Goal: Task Accomplishment & Management: Use online tool/utility

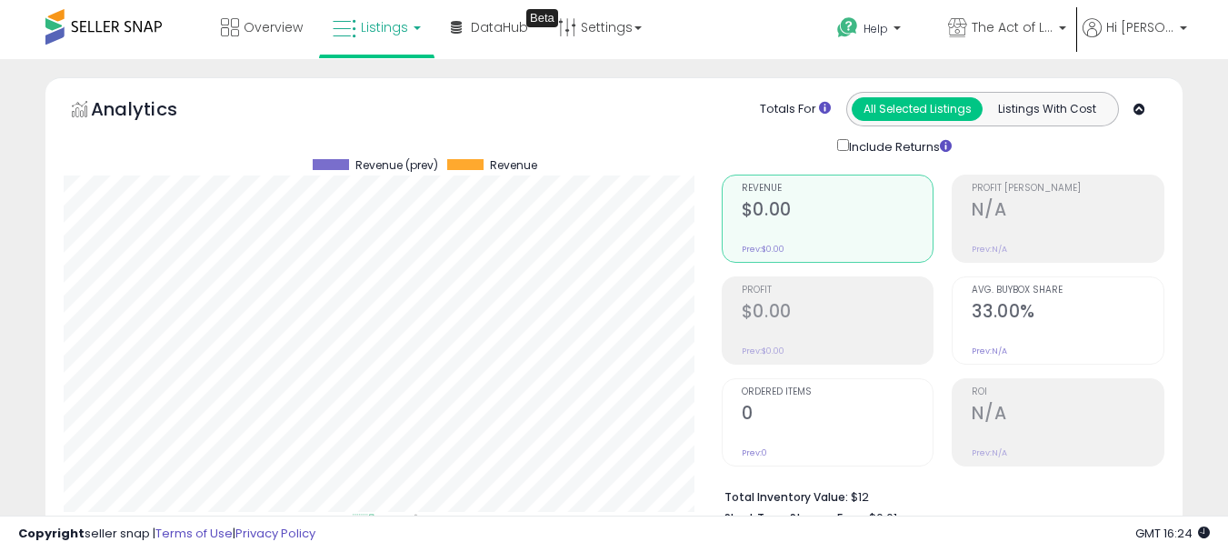
select select "**"
click at [378, 33] on link "Listings" at bounding box center [376, 27] width 115 height 55
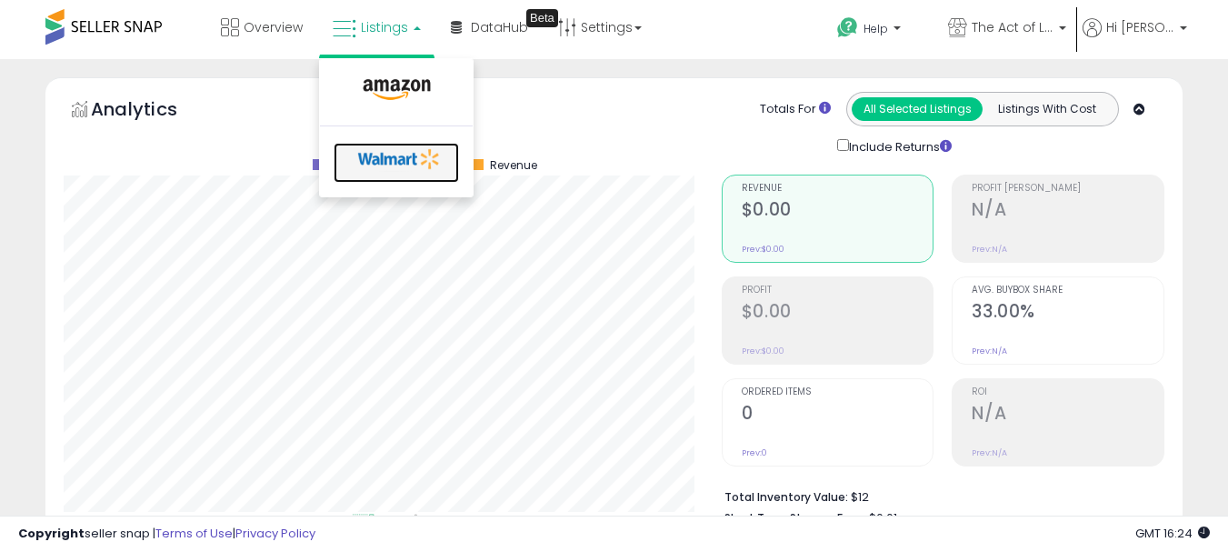
click at [392, 150] on icon at bounding box center [399, 158] width 95 height 27
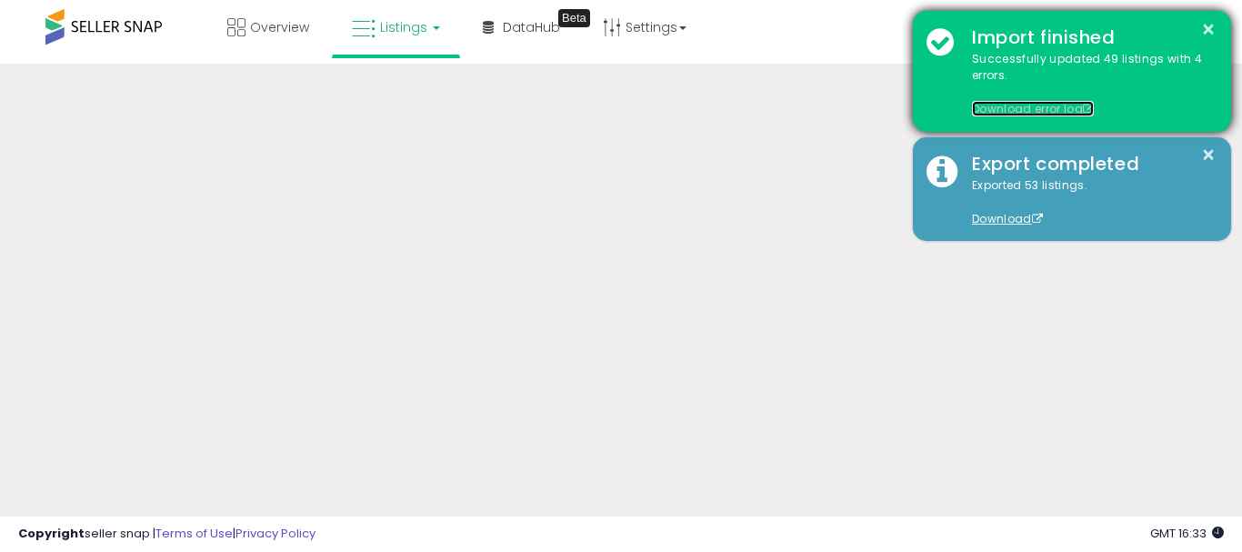
click at [999, 104] on link "Download error log" at bounding box center [1033, 108] width 122 height 15
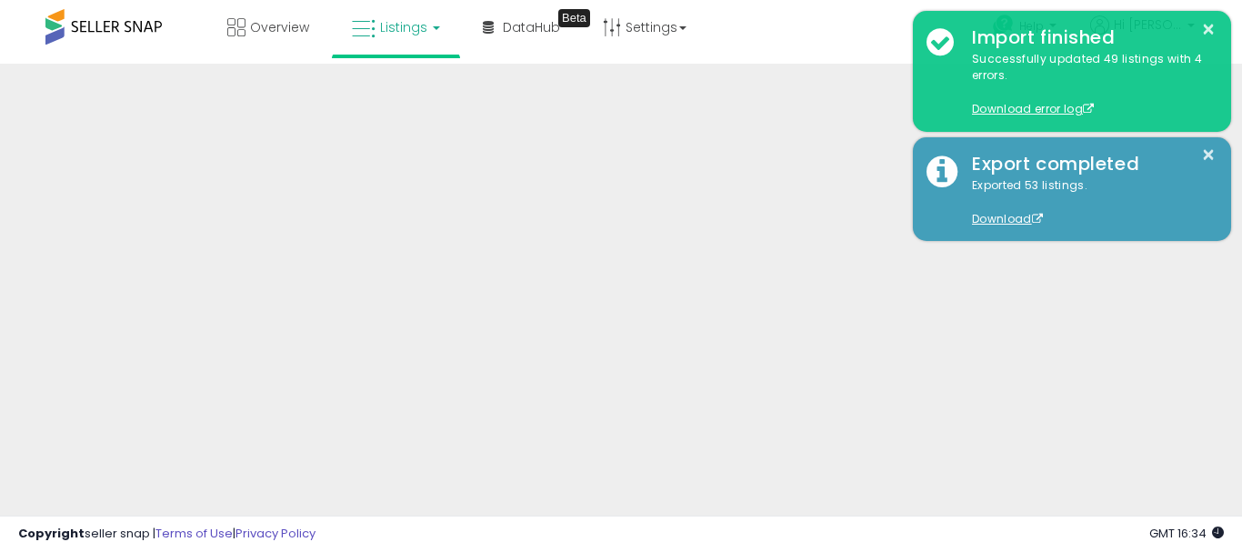
click at [107, 59] on div "Overview Listings DataHub Beta" at bounding box center [395, 38] width 818 height 77
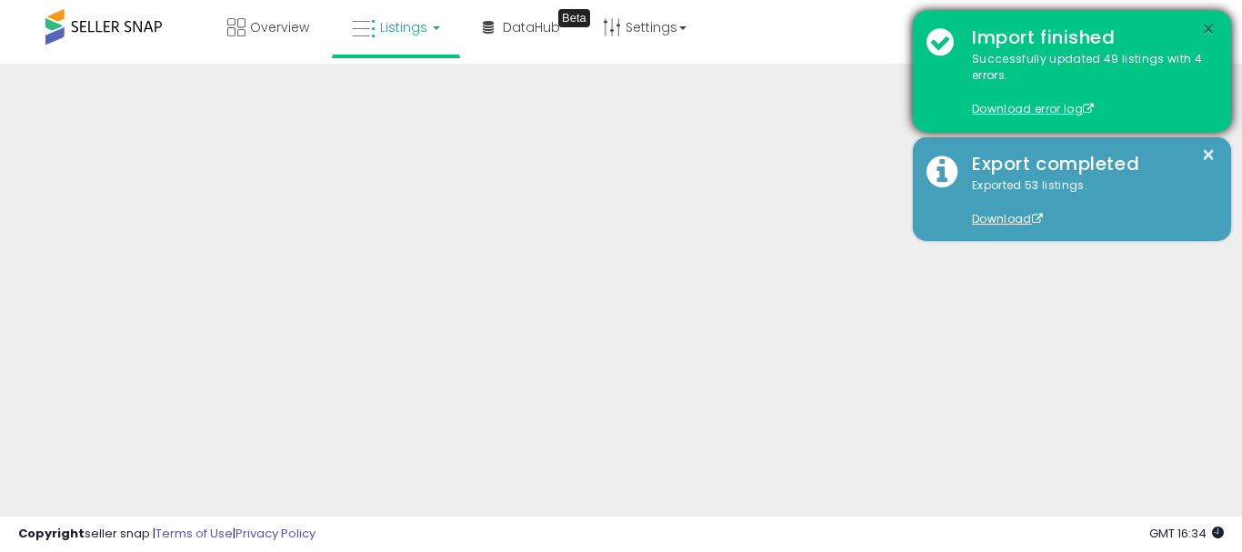
click at [1210, 24] on button "×" at bounding box center [1208, 29] width 15 height 23
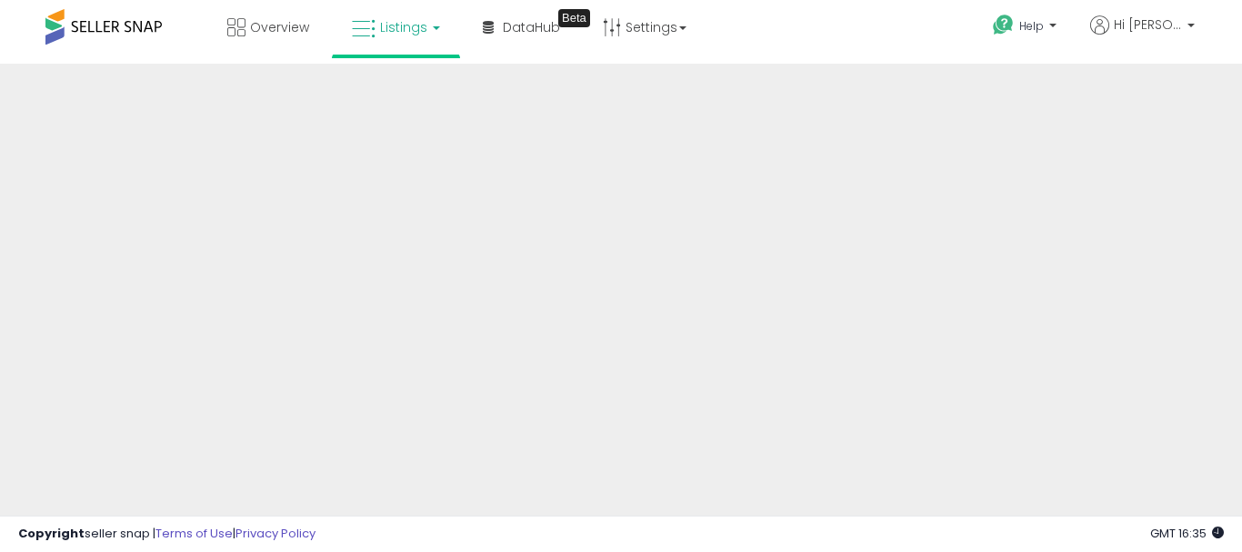
click at [391, 20] on span "Listings" at bounding box center [403, 27] width 47 height 18
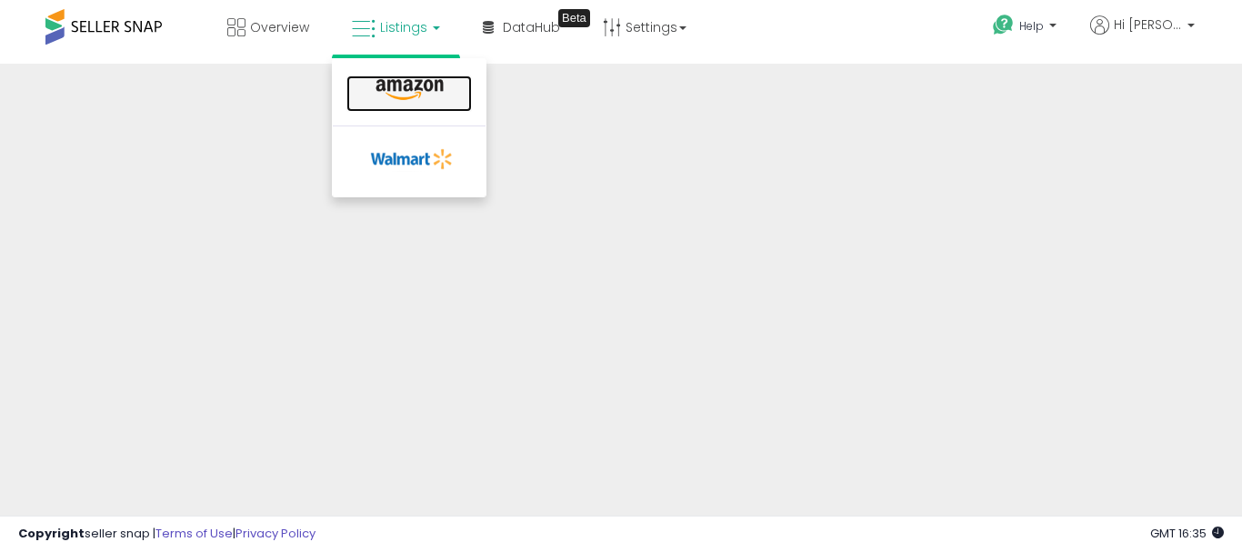
click at [410, 88] on icon at bounding box center [409, 90] width 79 height 24
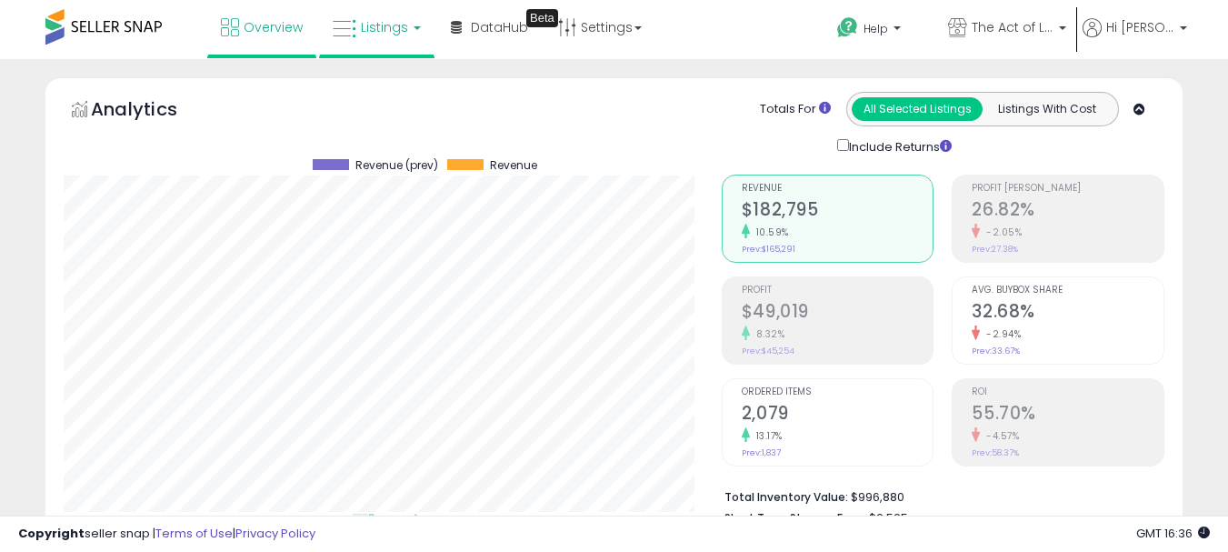
scroll to position [373, 658]
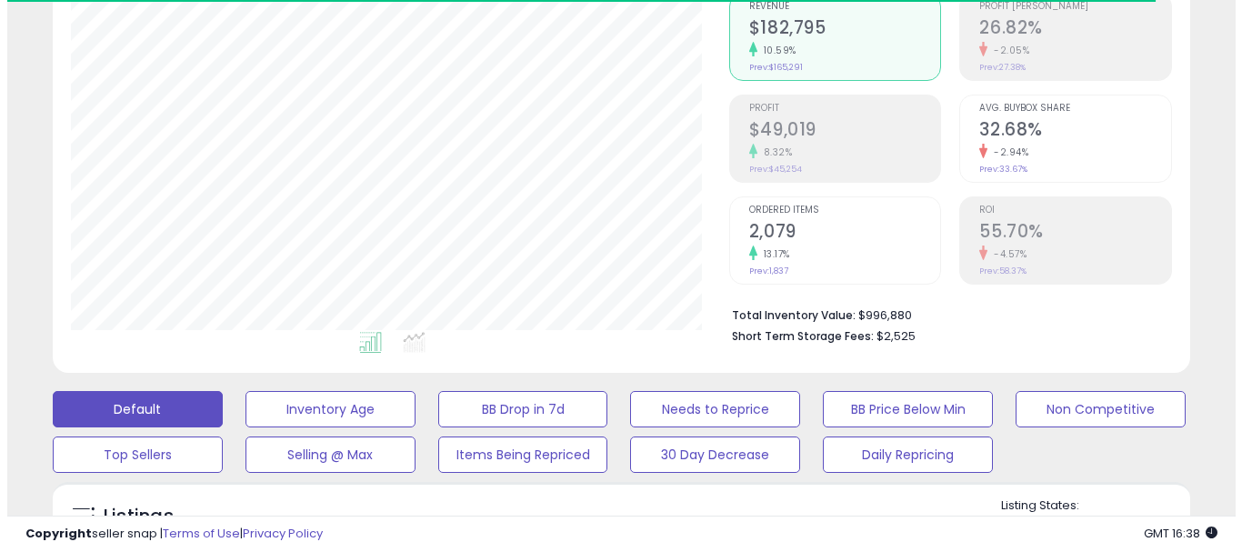
scroll to position [364, 0]
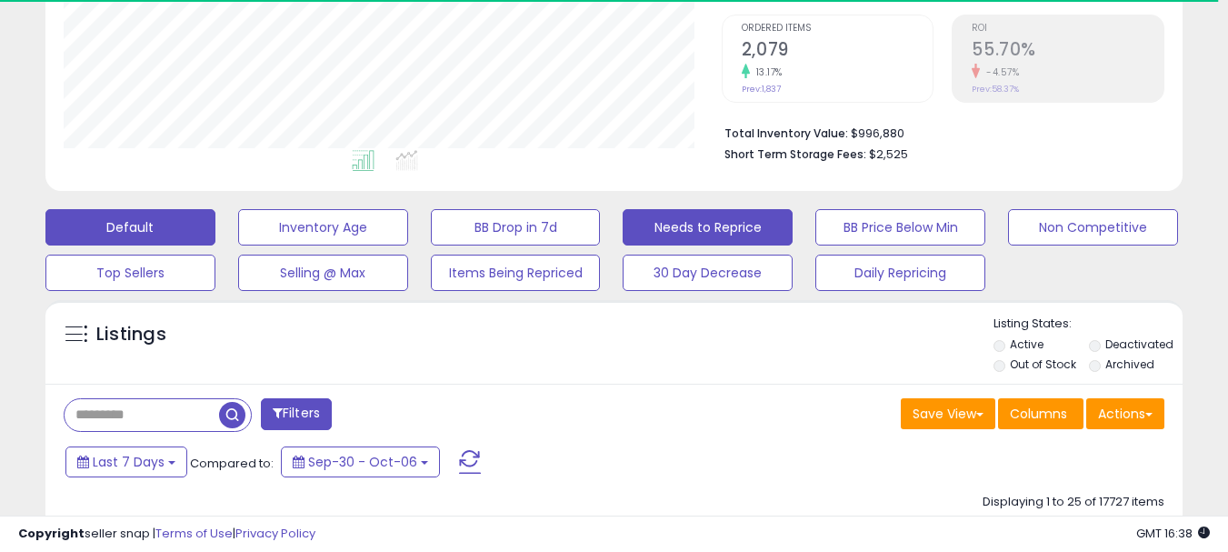
click at [684, 222] on button "Needs to Reprice" at bounding box center [708, 227] width 170 height 36
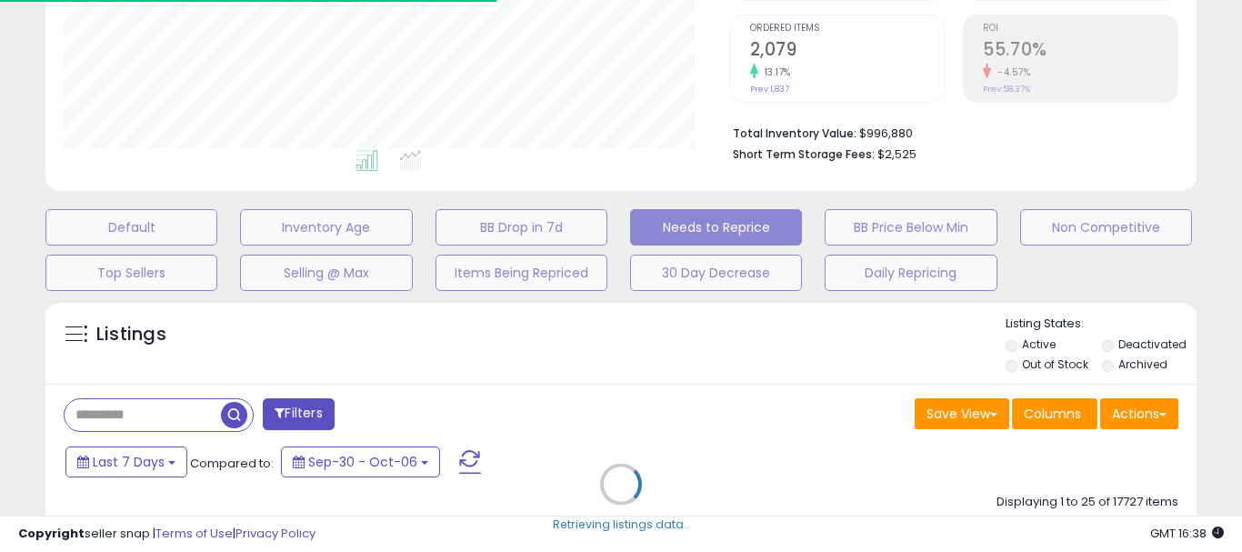
scroll to position [908612, 908319]
select select "**"
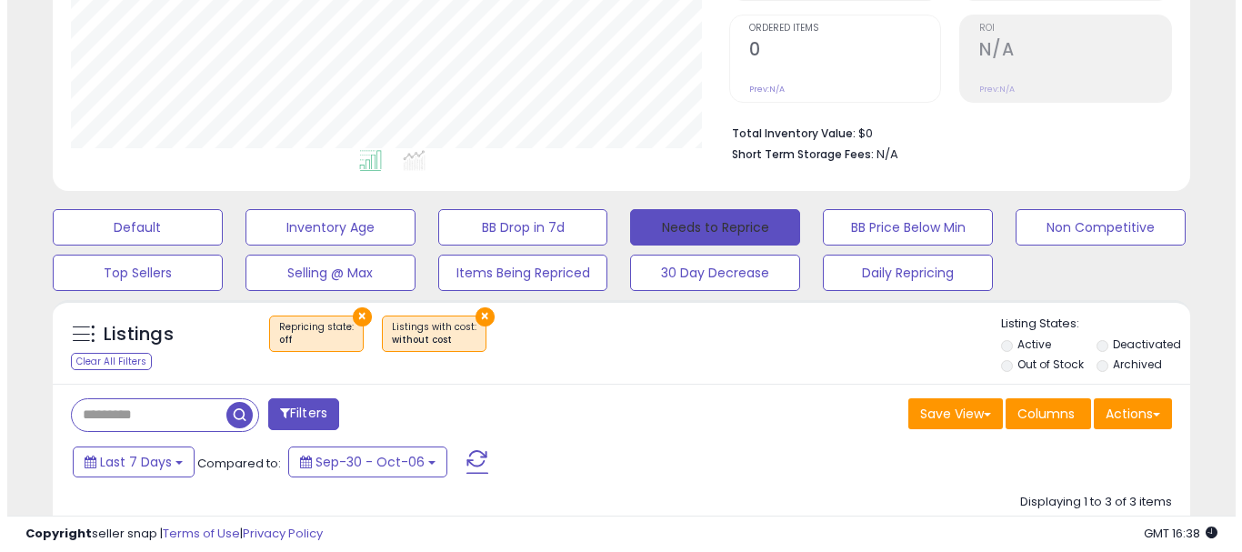
scroll to position [373, 658]
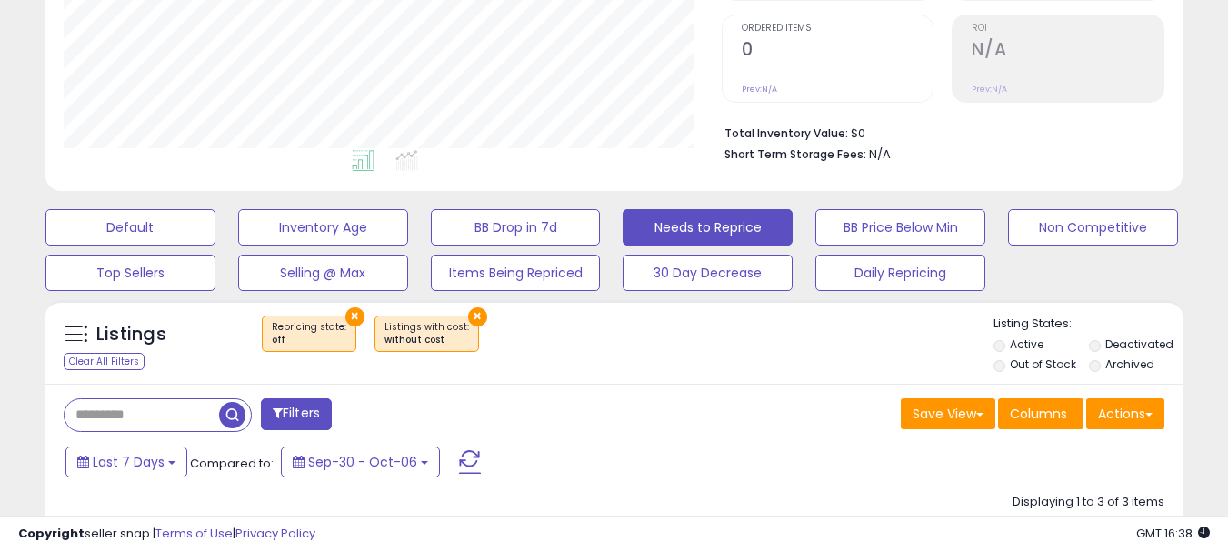
click at [468, 314] on button "×" at bounding box center [477, 316] width 19 height 19
click at [349, 318] on button "×" at bounding box center [354, 316] width 19 height 19
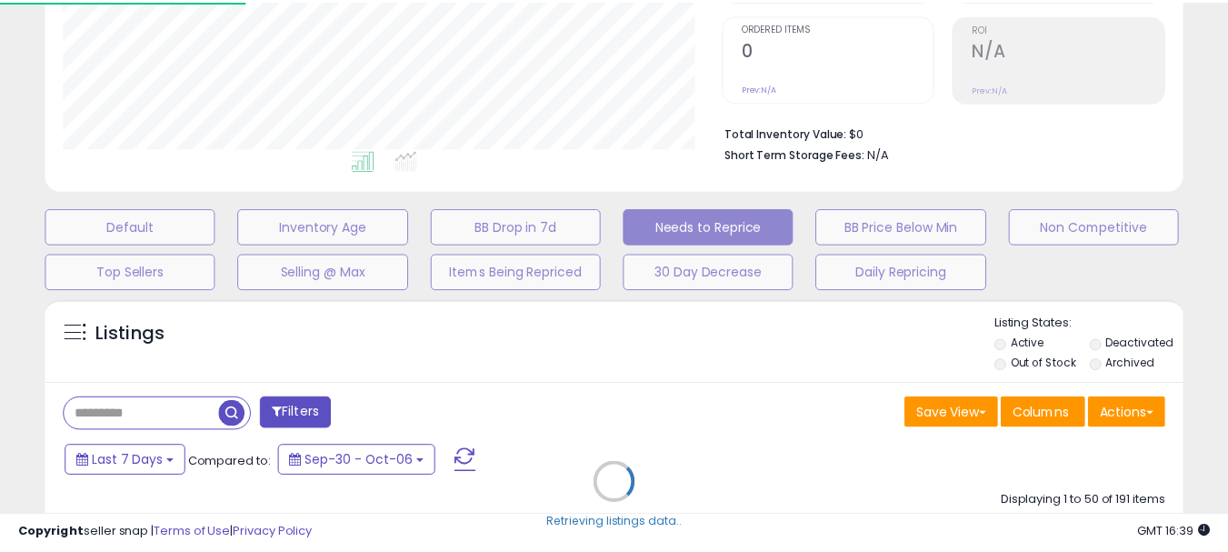
scroll to position [373, 665]
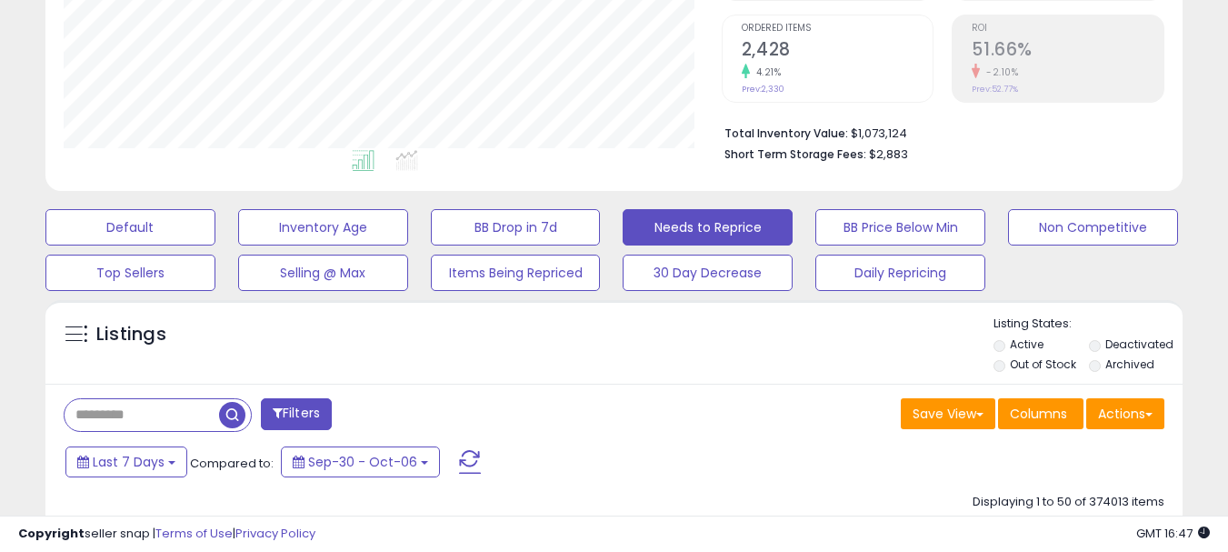
click at [107, 406] on input "text" at bounding box center [142, 415] width 155 height 32
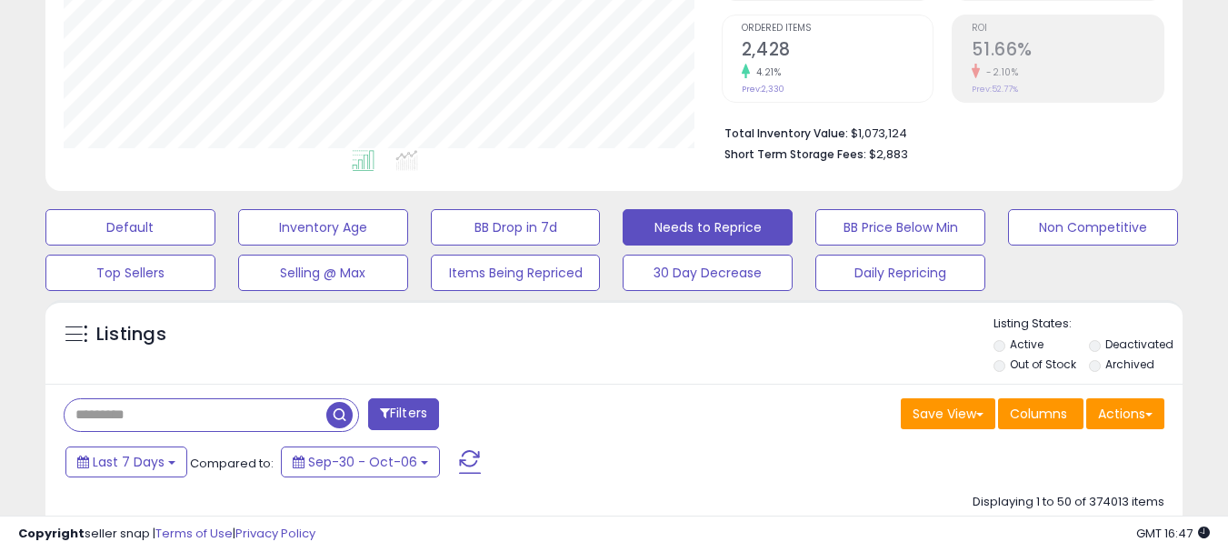
scroll to position [373, 658]
click at [91, 413] on input "text" at bounding box center [196, 415] width 262 height 32
paste input "**********"
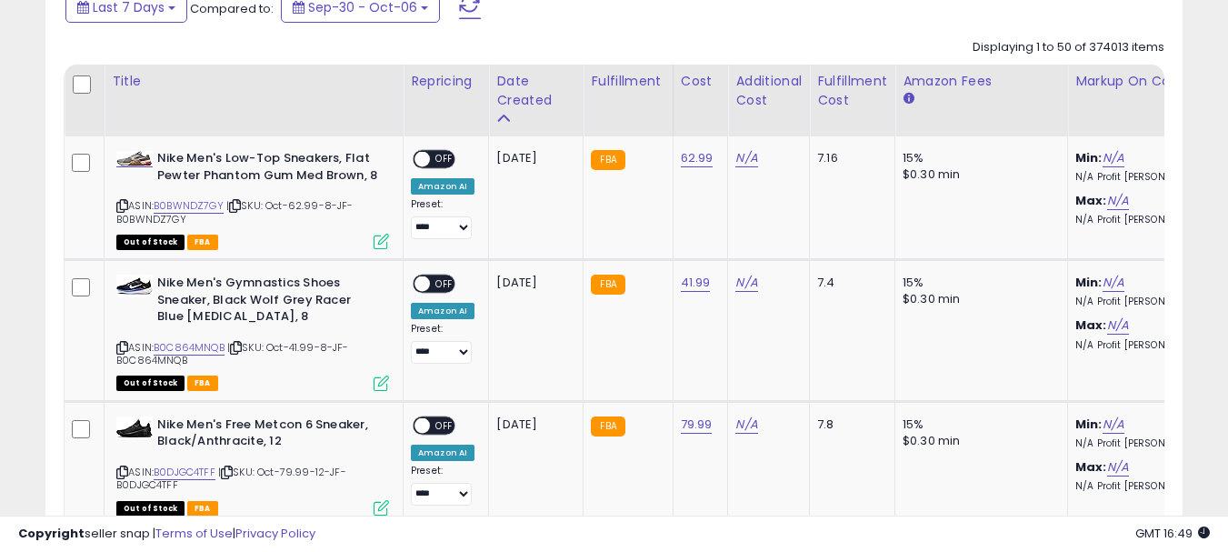
scroll to position [454, 0]
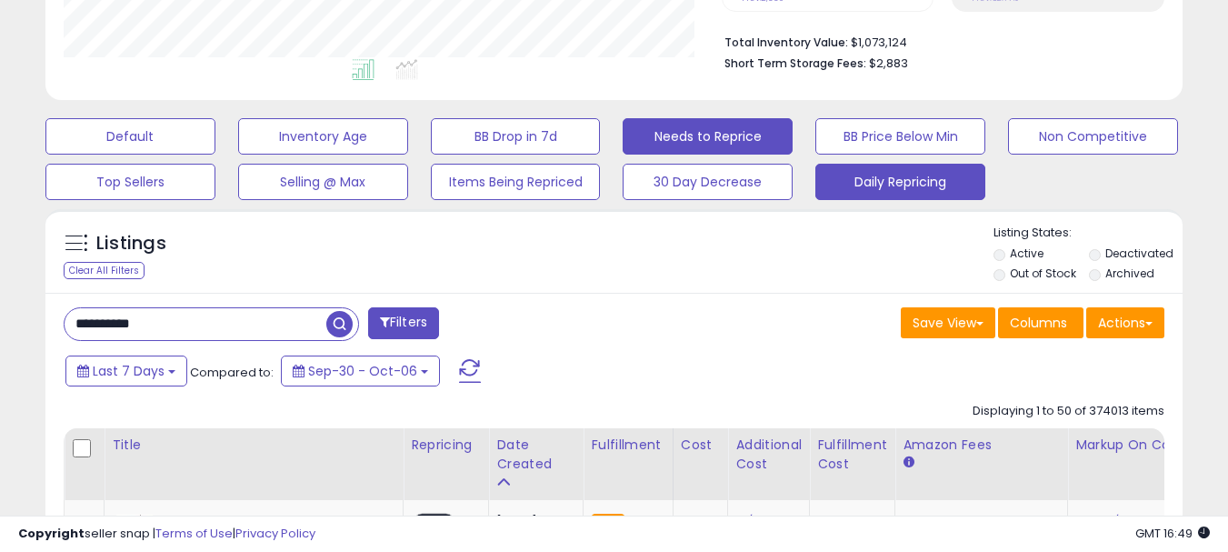
type input "**********"
click at [857, 175] on button "Daily Repricing" at bounding box center [900, 182] width 170 height 36
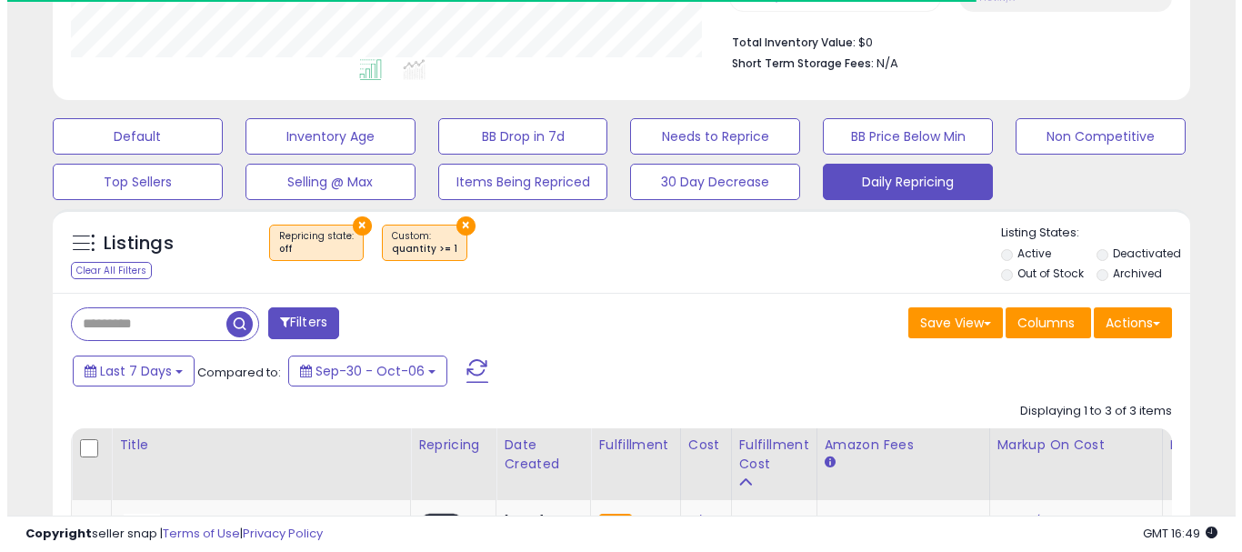
scroll to position [373, 658]
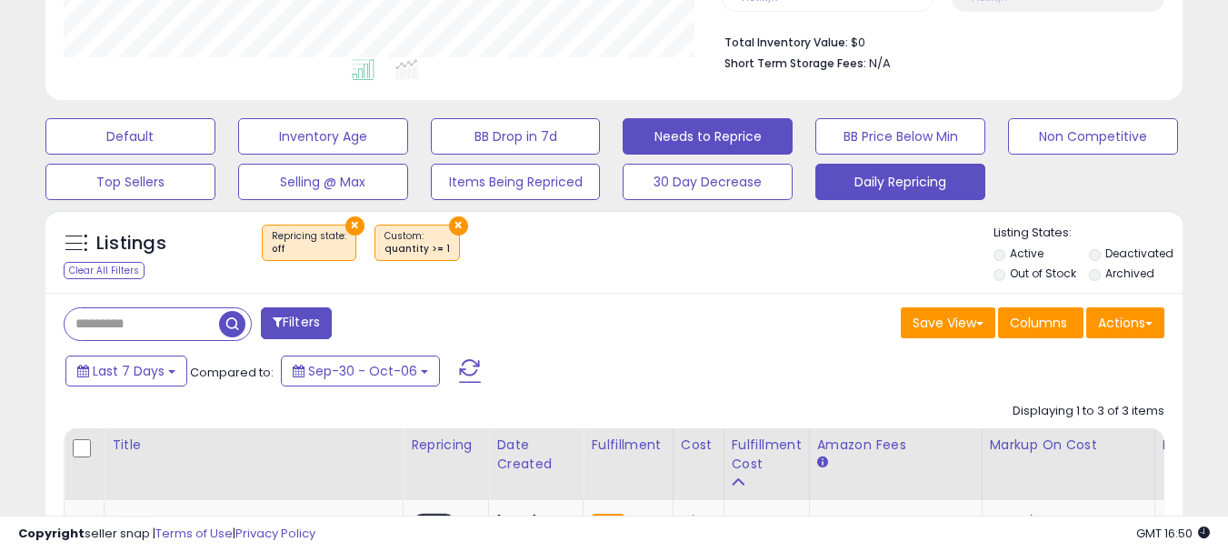
click at [673, 137] on button "Needs to Reprice" at bounding box center [708, 136] width 170 height 36
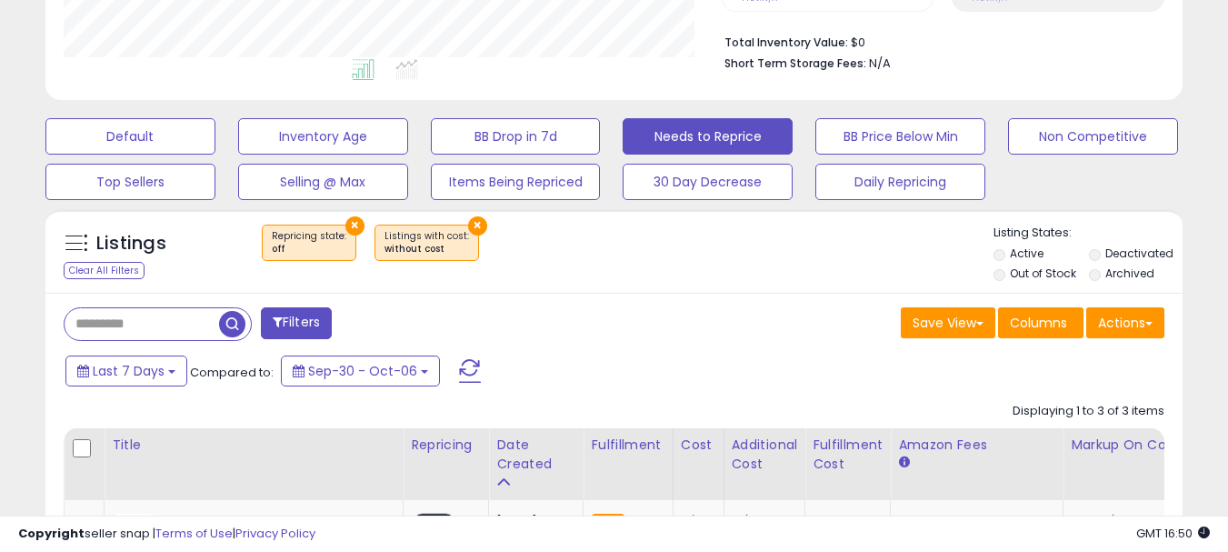
click at [468, 225] on button "×" at bounding box center [477, 225] width 19 height 19
click at [1125, 322] on button "Actions" at bounding box center [1125, 322] width 78 height 31
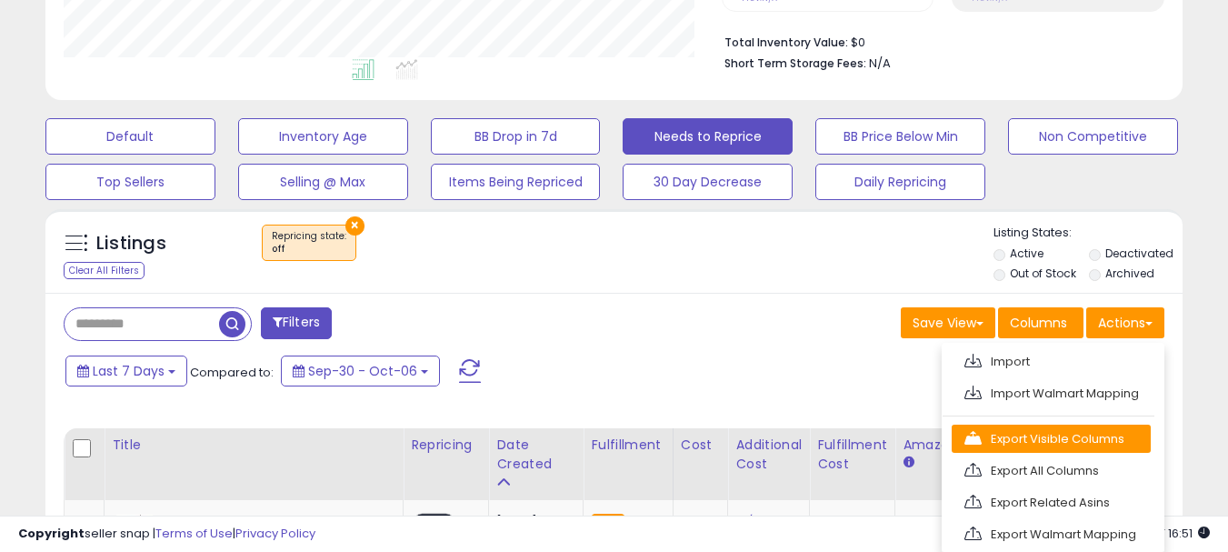
click at [1044, 437] on link "Export Visible Columns" at bounding box center [1051, 438] width 199 height 28
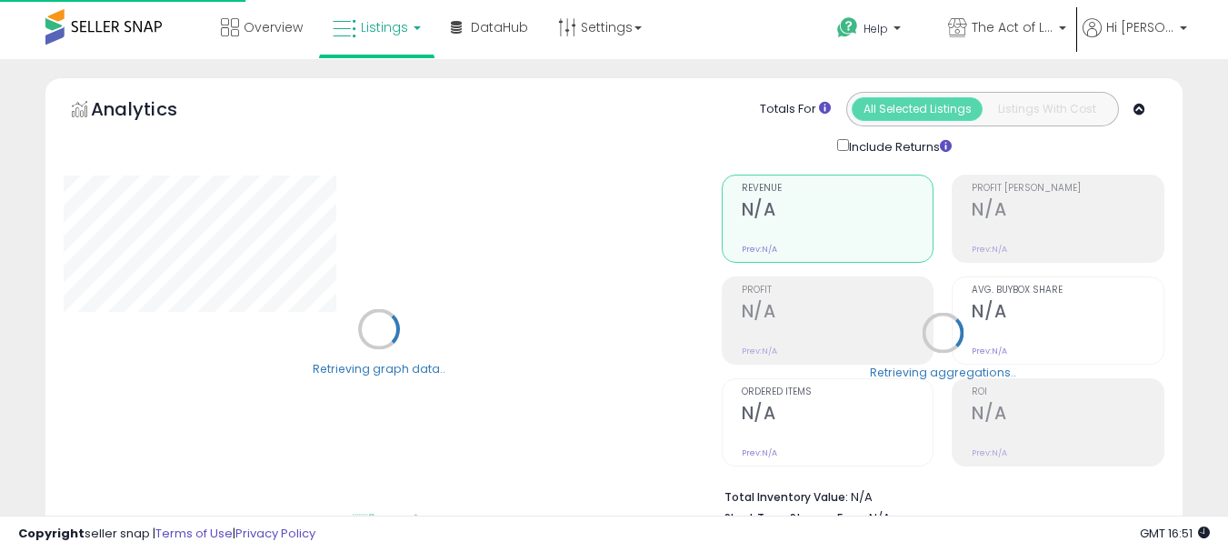
select select "**"
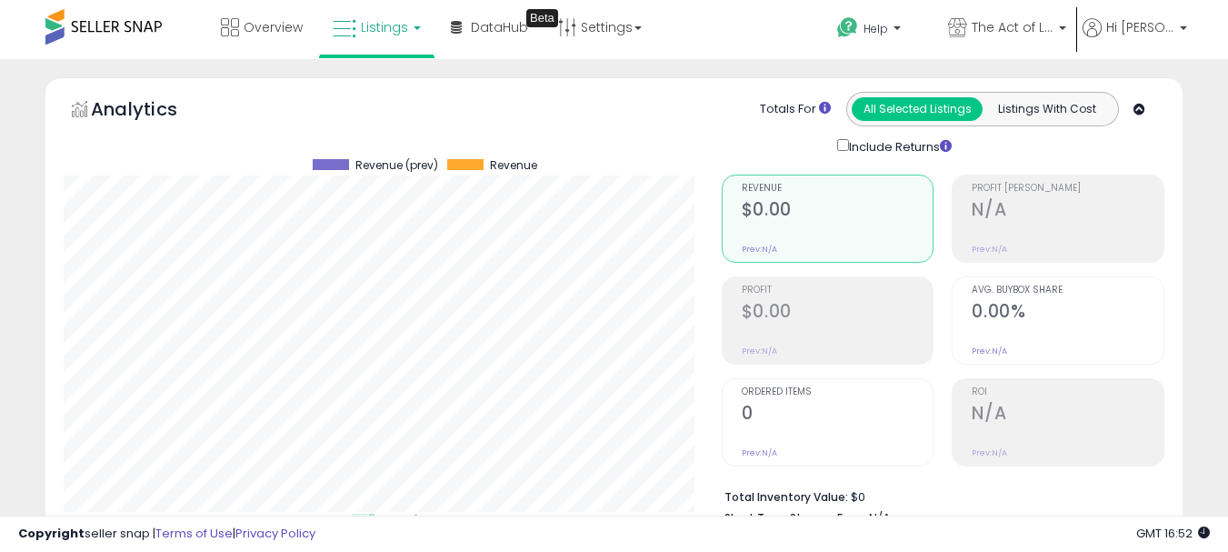
scroll to position [182, 0]
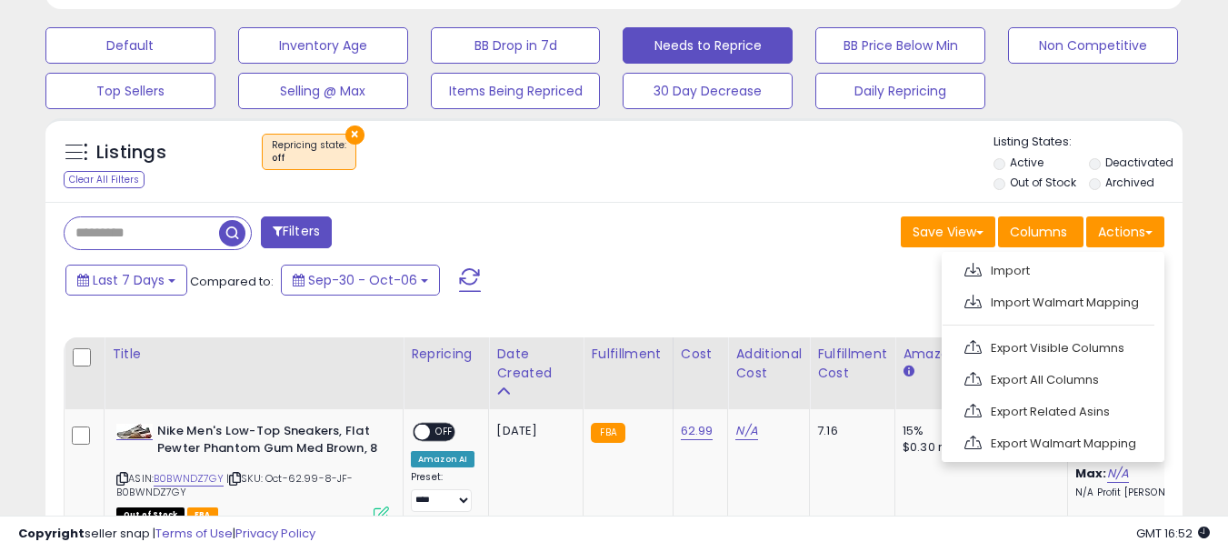
click at [1034, 350] on link "Export Visible Columns" at bounding box center [1051, 348] width 199 height 28
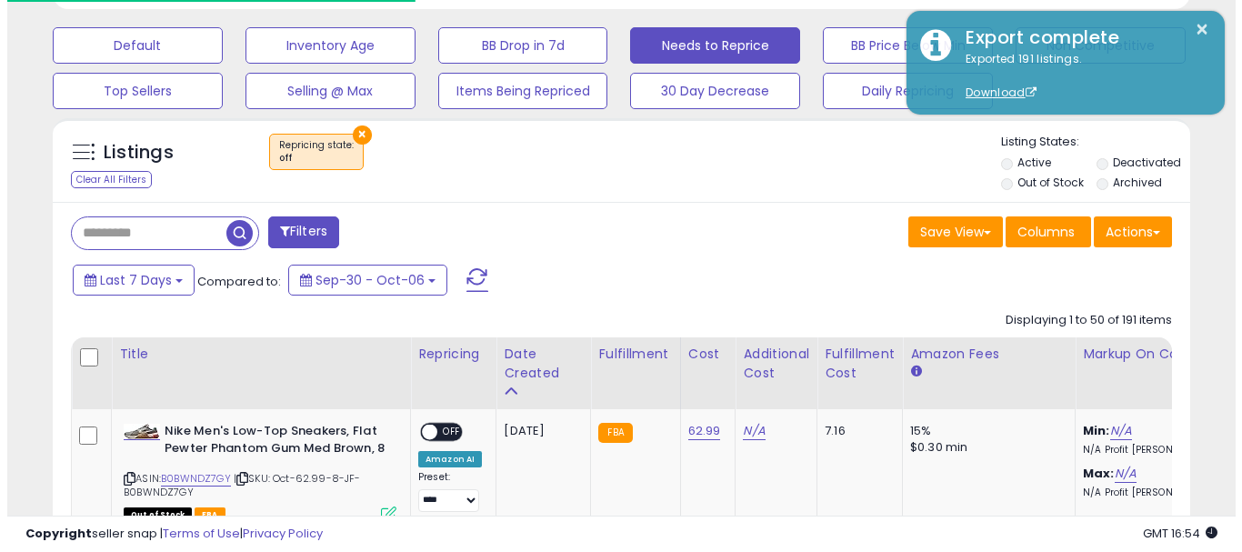
scroll to position [373, 658]
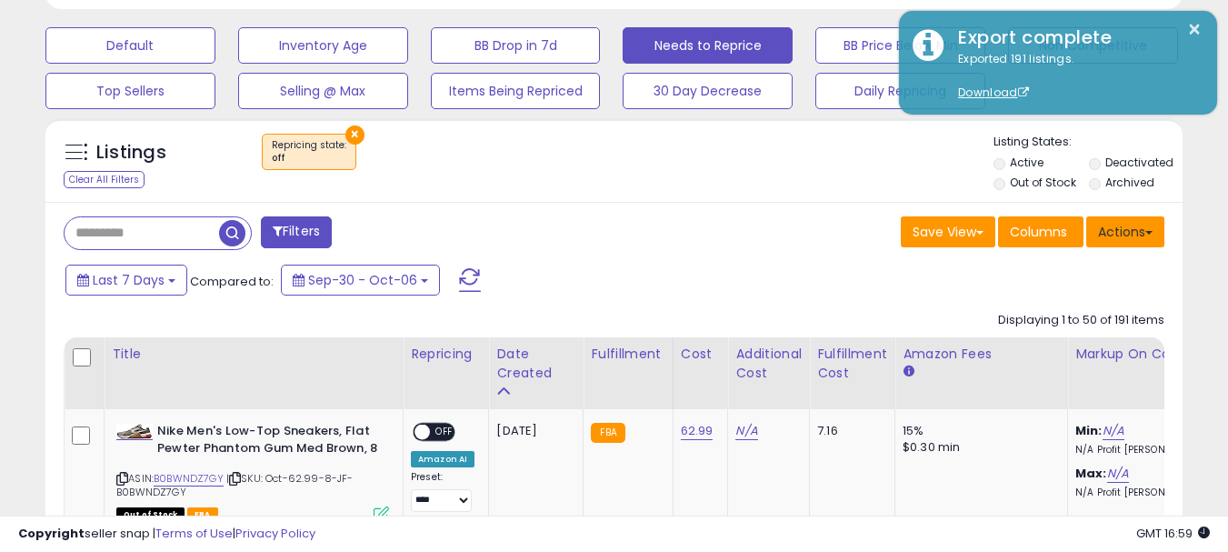
drag, startPoint x: 1128, startPoint y: 222, endPoint x: 999, endPoint y: 255, distance: 133.2
click at [1127, 223] on button "Actions" at bounding box center [1125, 231] width 78 height 31
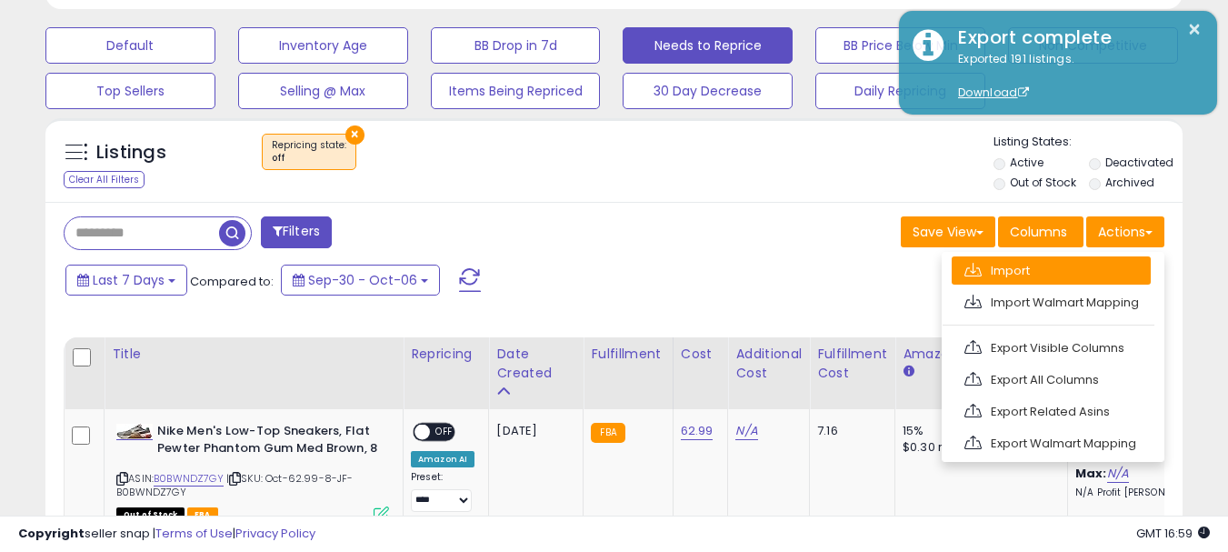
click at [1010, 269] on link "Import" at bounding box center [1051, 270] width 199 height 28
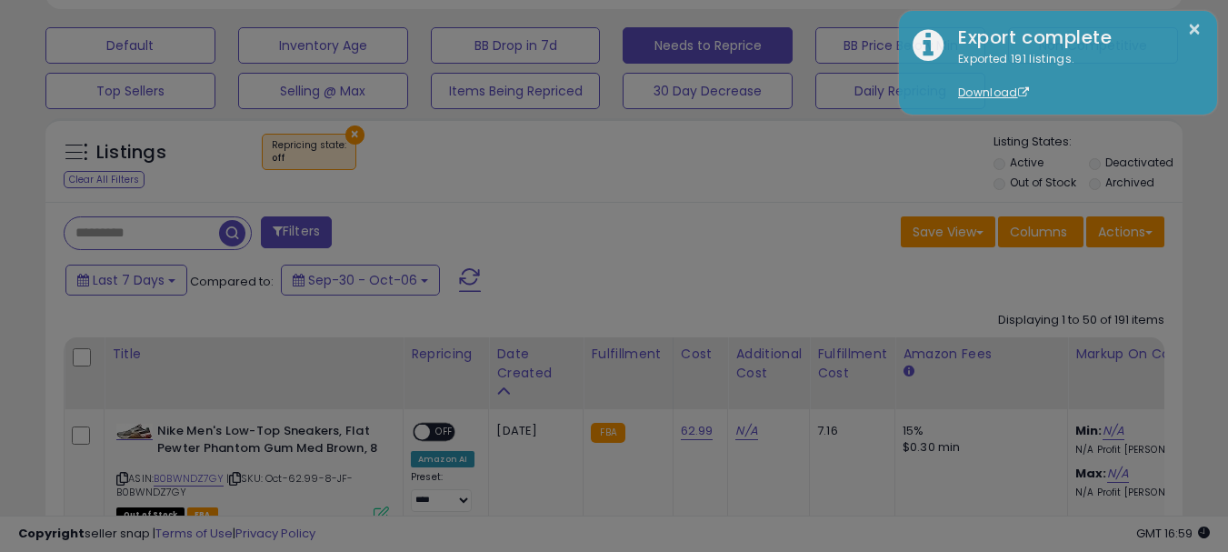
scroll to position [373, 665]
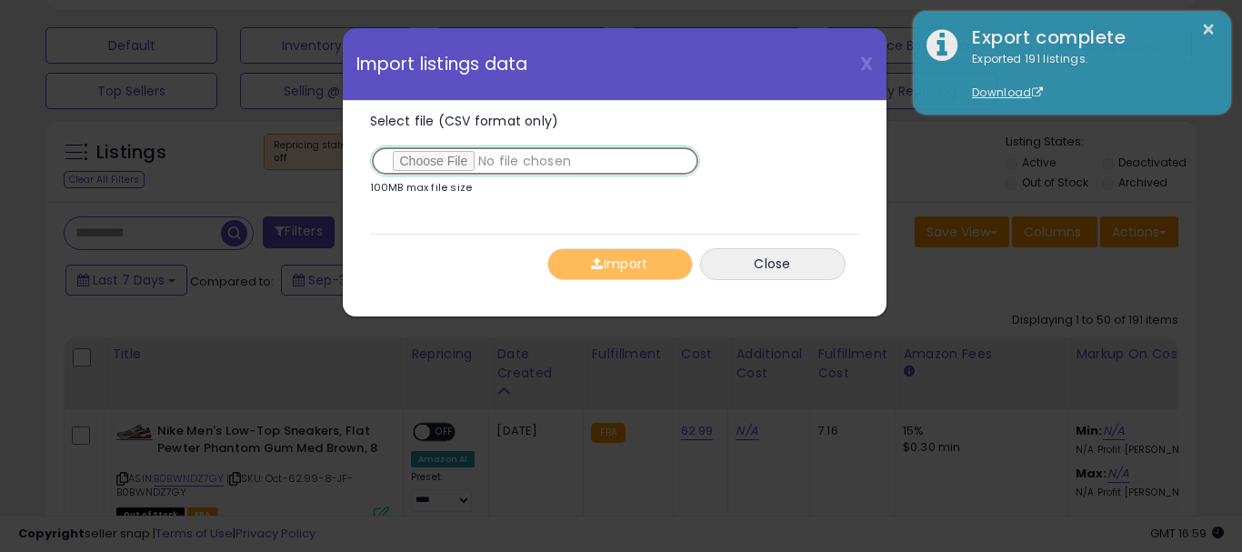
click at [428, 161] on input "Select file (CSV format only)" at bounding box center [535, 160] width 330 height 31
type input "**********"
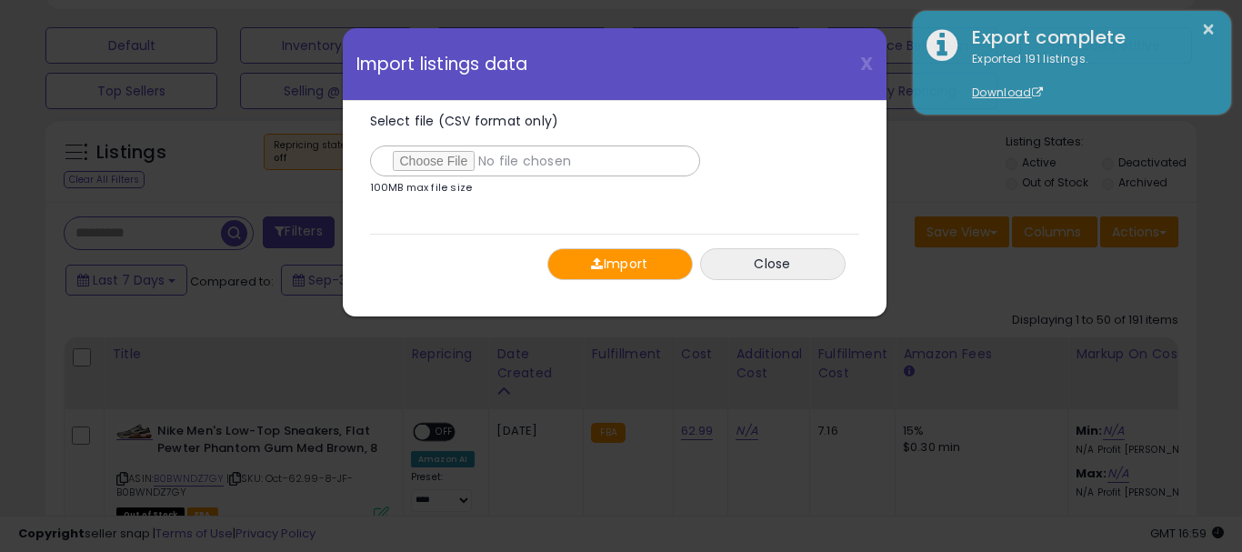
click at [621, 261] on button "Import" at bounding box center [619, 264] width 145 height 32
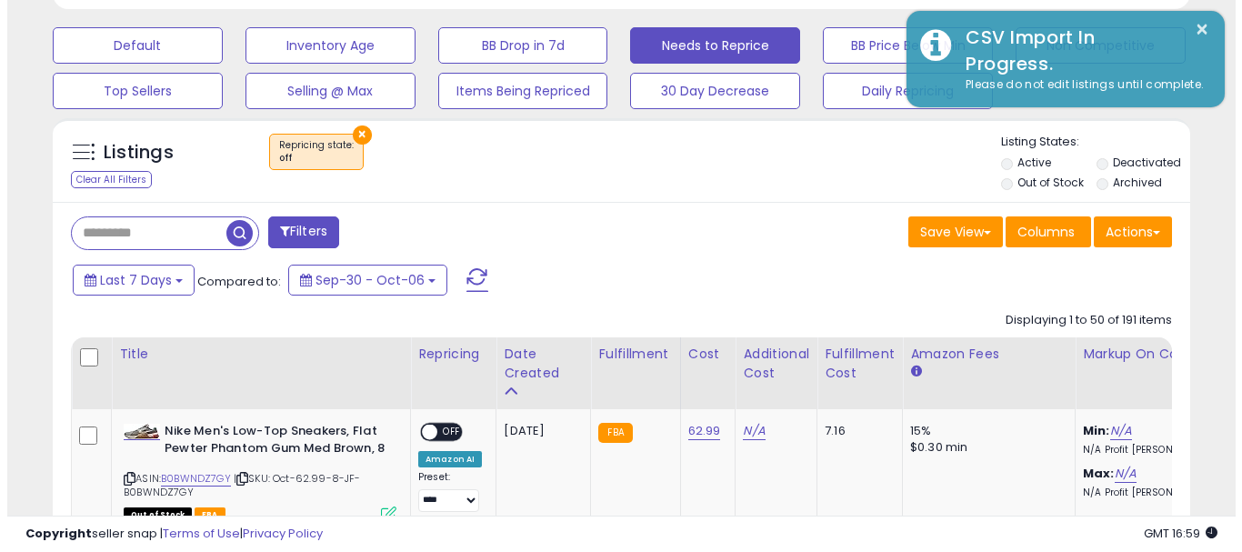
scroll to position [908612, 908327]
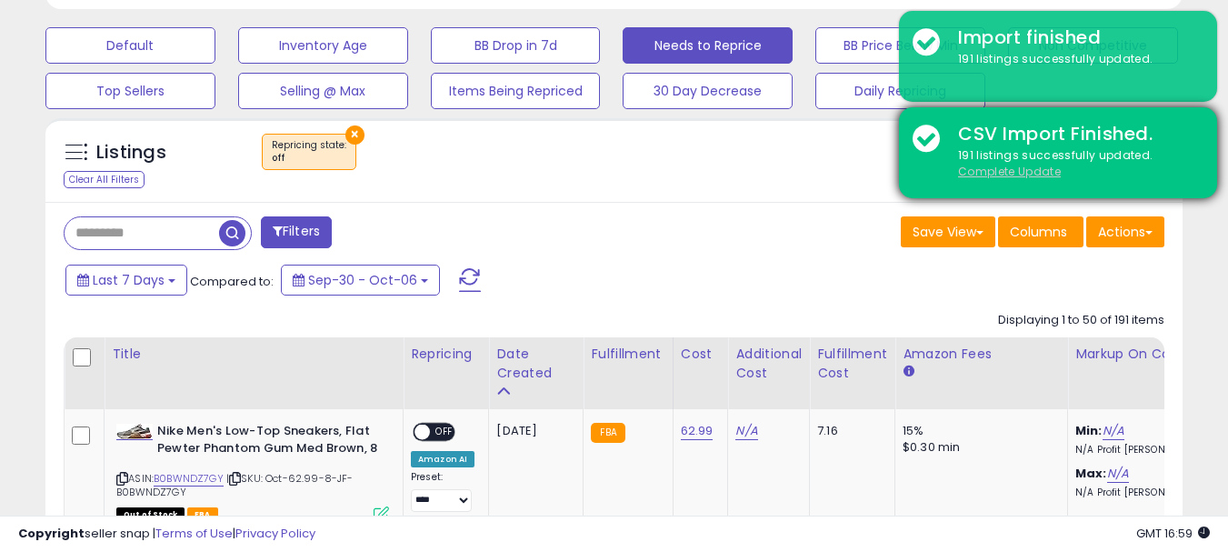
click at [1008, 166] on u "Complete Update" at bounding box center [1009, 171] width 103 height 15
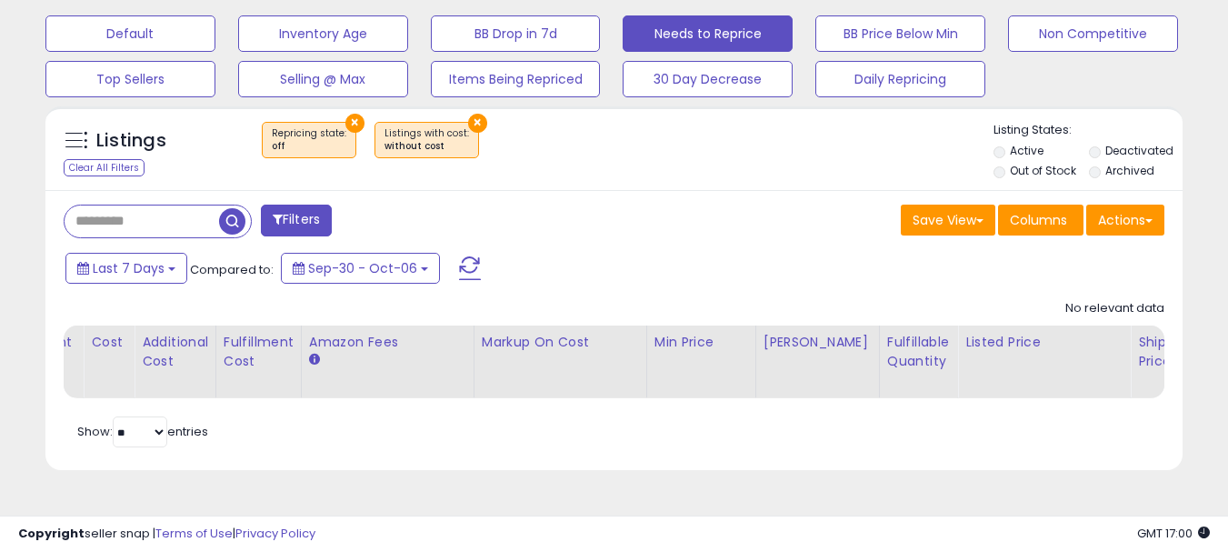
scroll to position [0, 0]
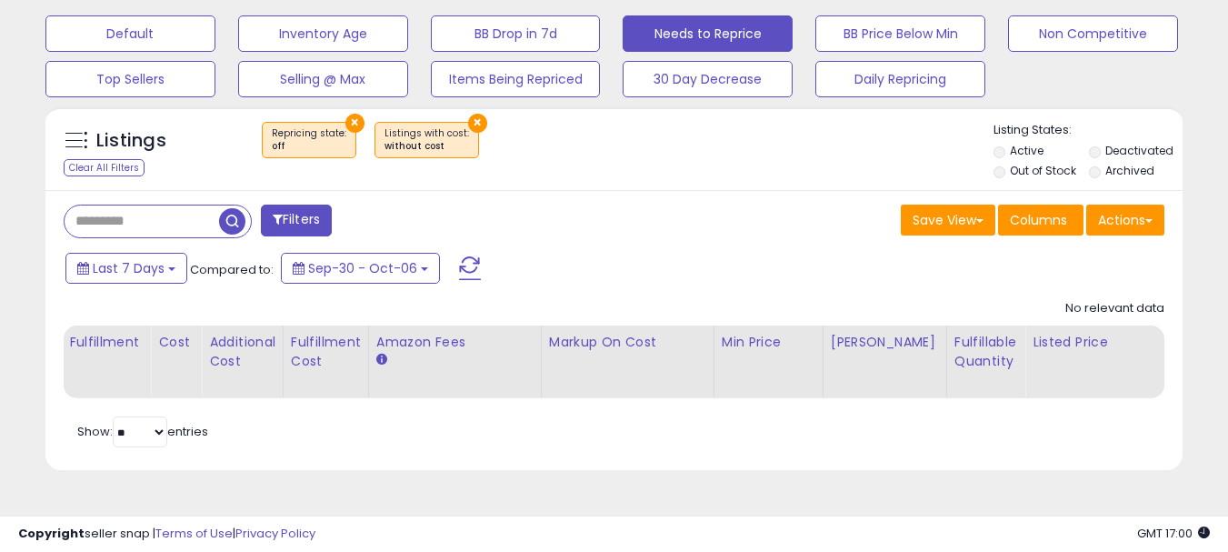
click at [468, 119] on button "×" at bounding box center [477, 123] width 19 height 19
click at [357, 113] on div "Listings Clear All Filters × Repricing state : off Active" at bounding box center [613, 148] width 1137 height 84
click at [351, 121] on button "×" at bounding box center [354, 123] width 19 height 19
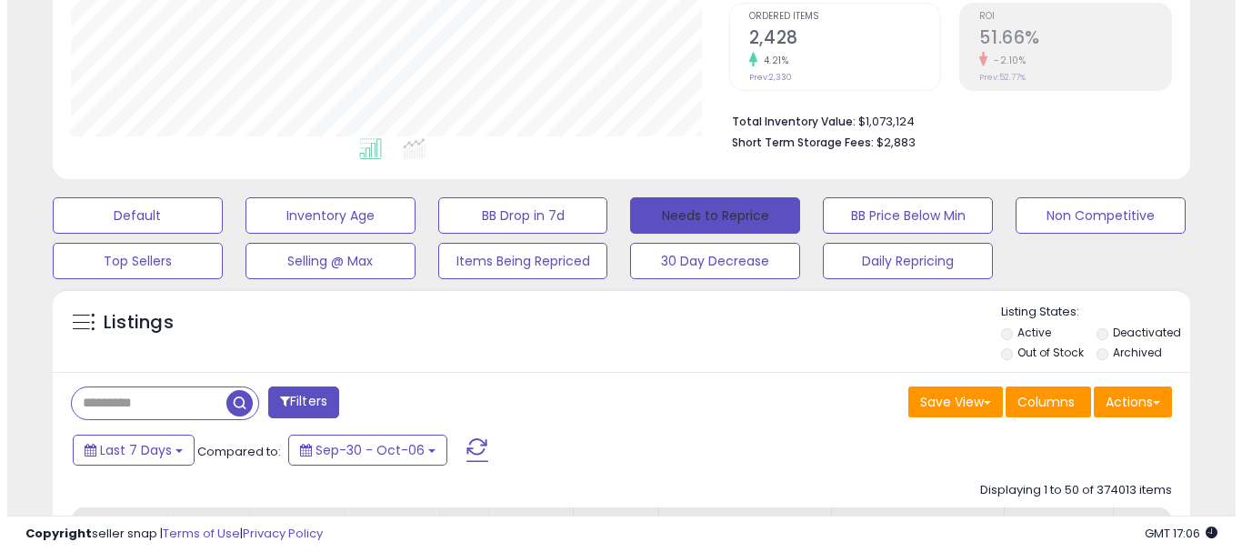
scroll to position [373, 658]
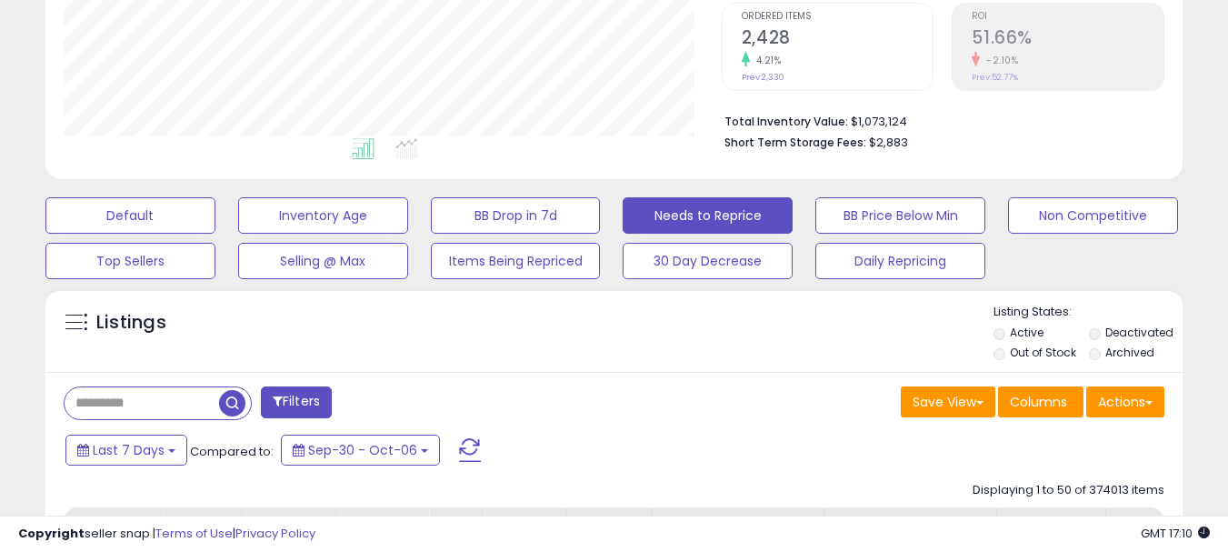
click at [141, 403] on input "text" at bounding box center [142, 403] width 155 height 32
paste input "**********"
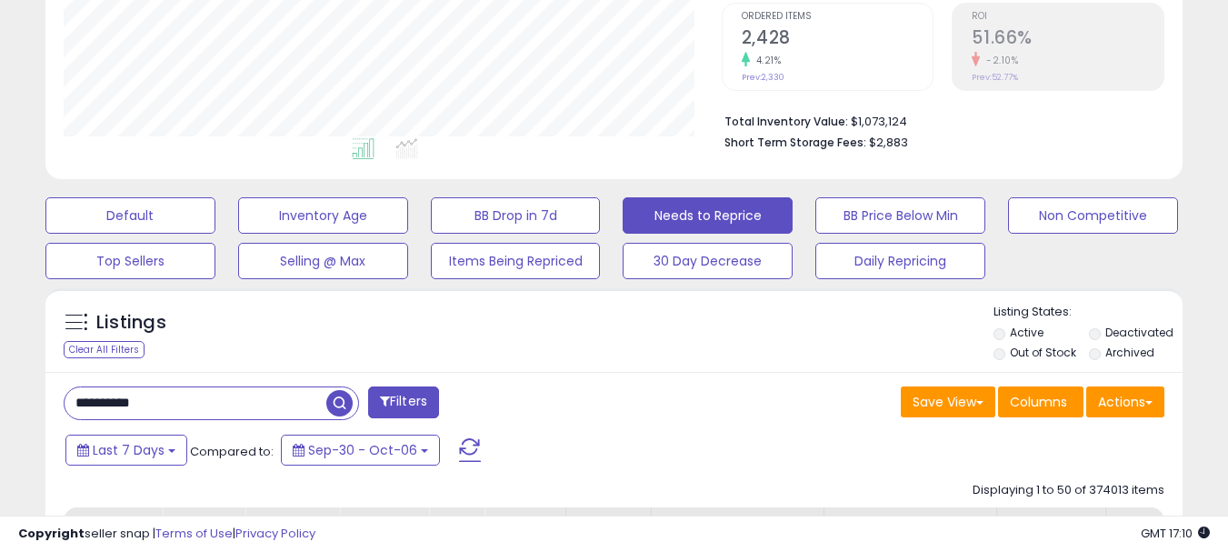
type input "**********"
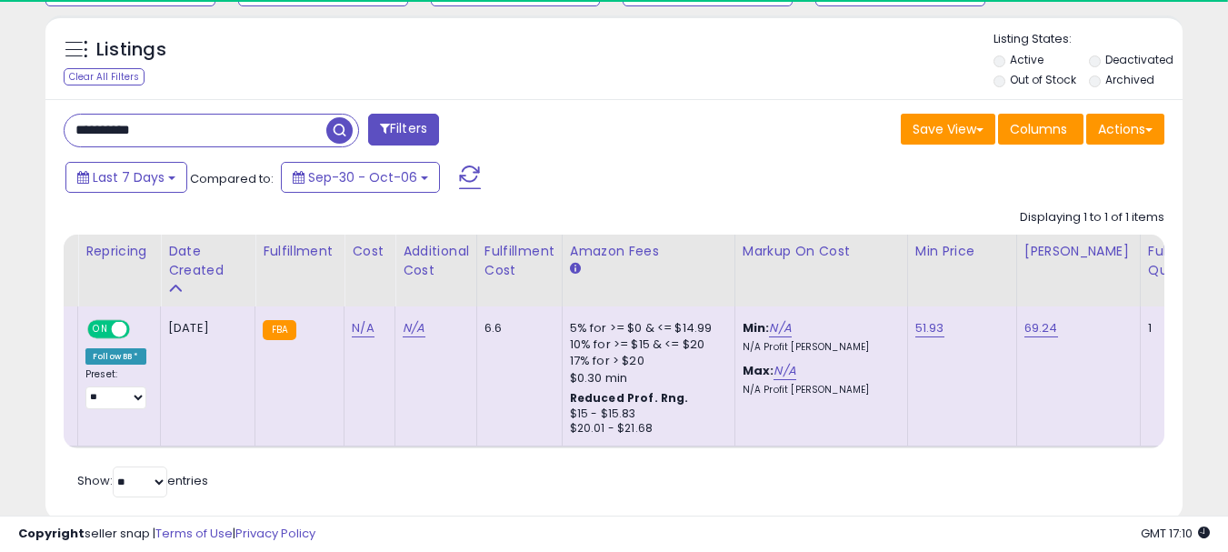
scroll to position [0, 393]
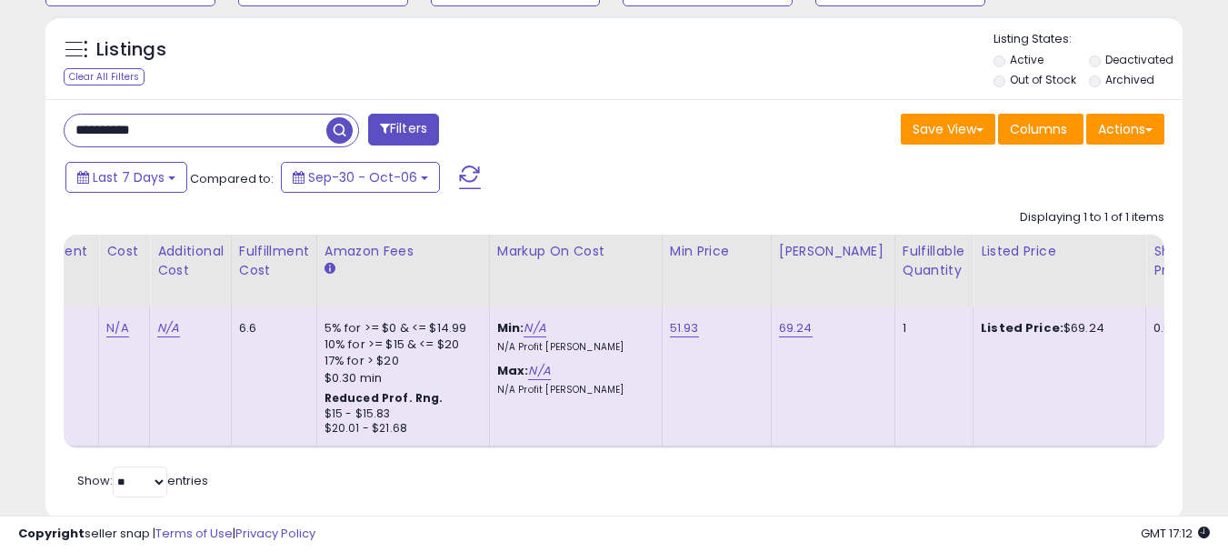
drag, startPoint x: 770, startPoint y: 464, endPoint x: 586, endPoint y: 466, distance: 183.6
click at [586, 466] on div "Retrieving listings data.. Displaying 1 to 1 of 1 items Title Repricing" at bounding box center [614, 351] width 1101 height 302
